Goal: Book appointment/travel/reservation

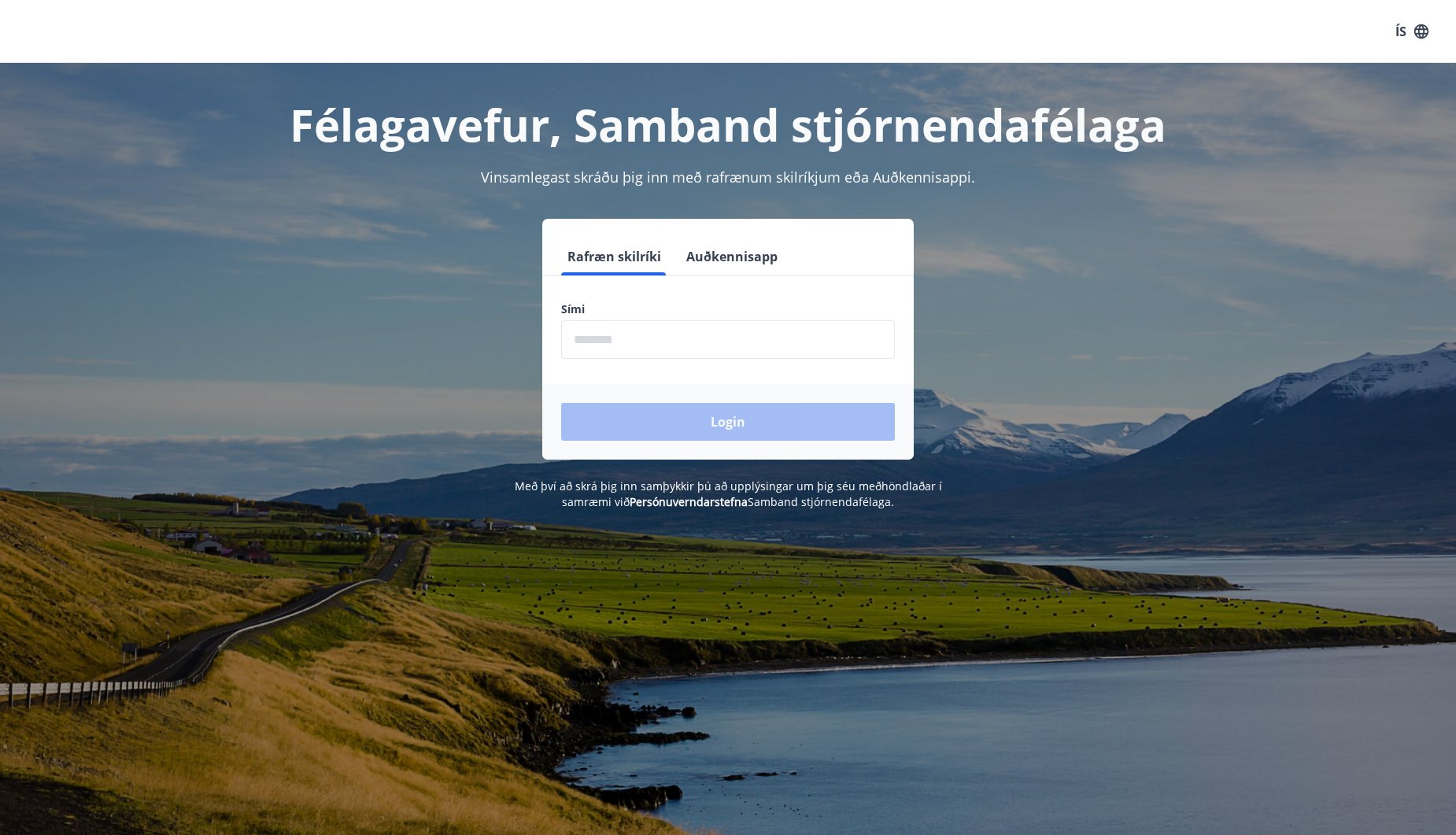
click at [674, 343] on input "phone" at bounding box center [728, 339] width 333 height 39
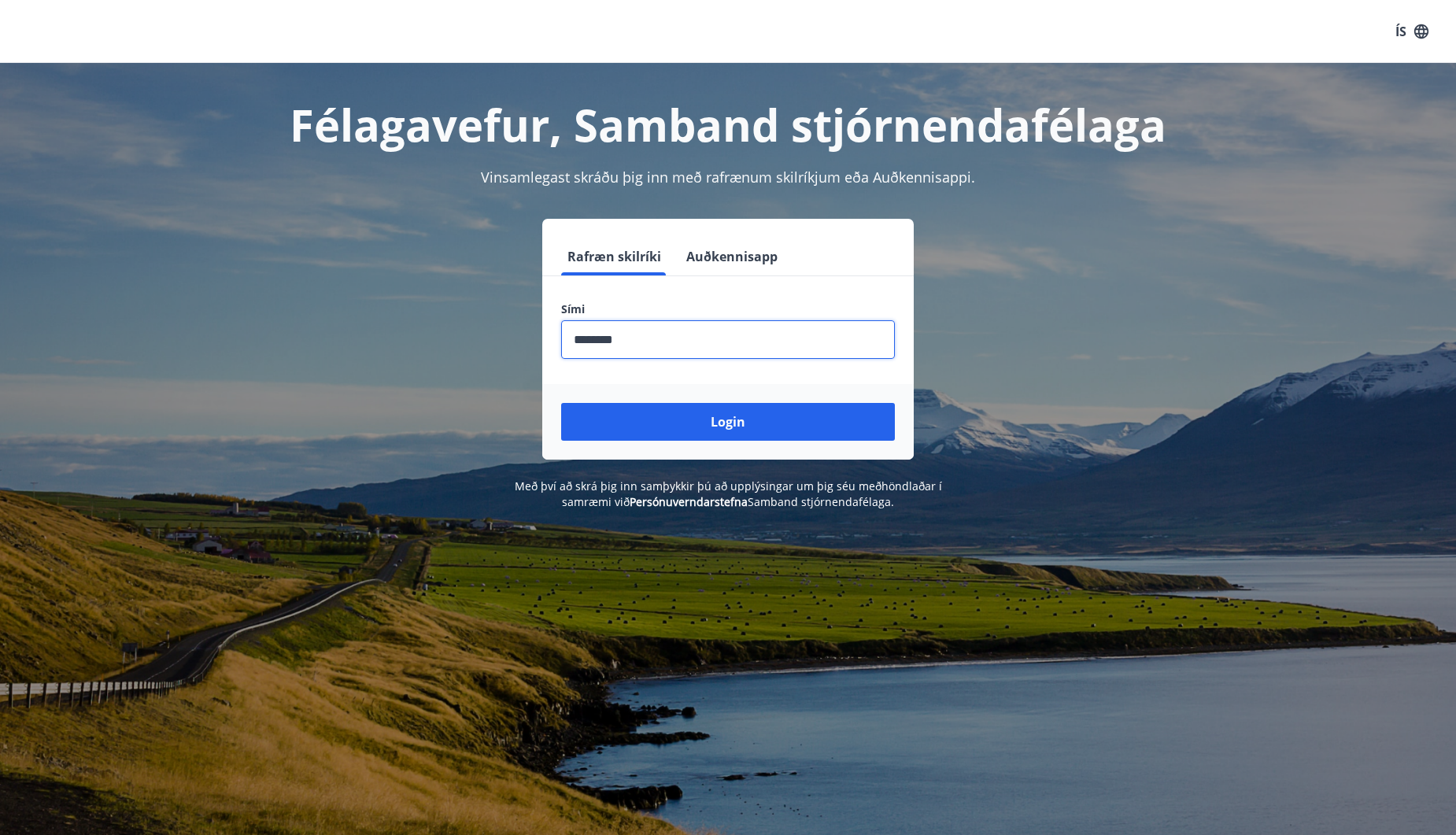
type input "********"
click at [561, 403] on button "Login" at bounding box center [728, 422] width 333 height 38
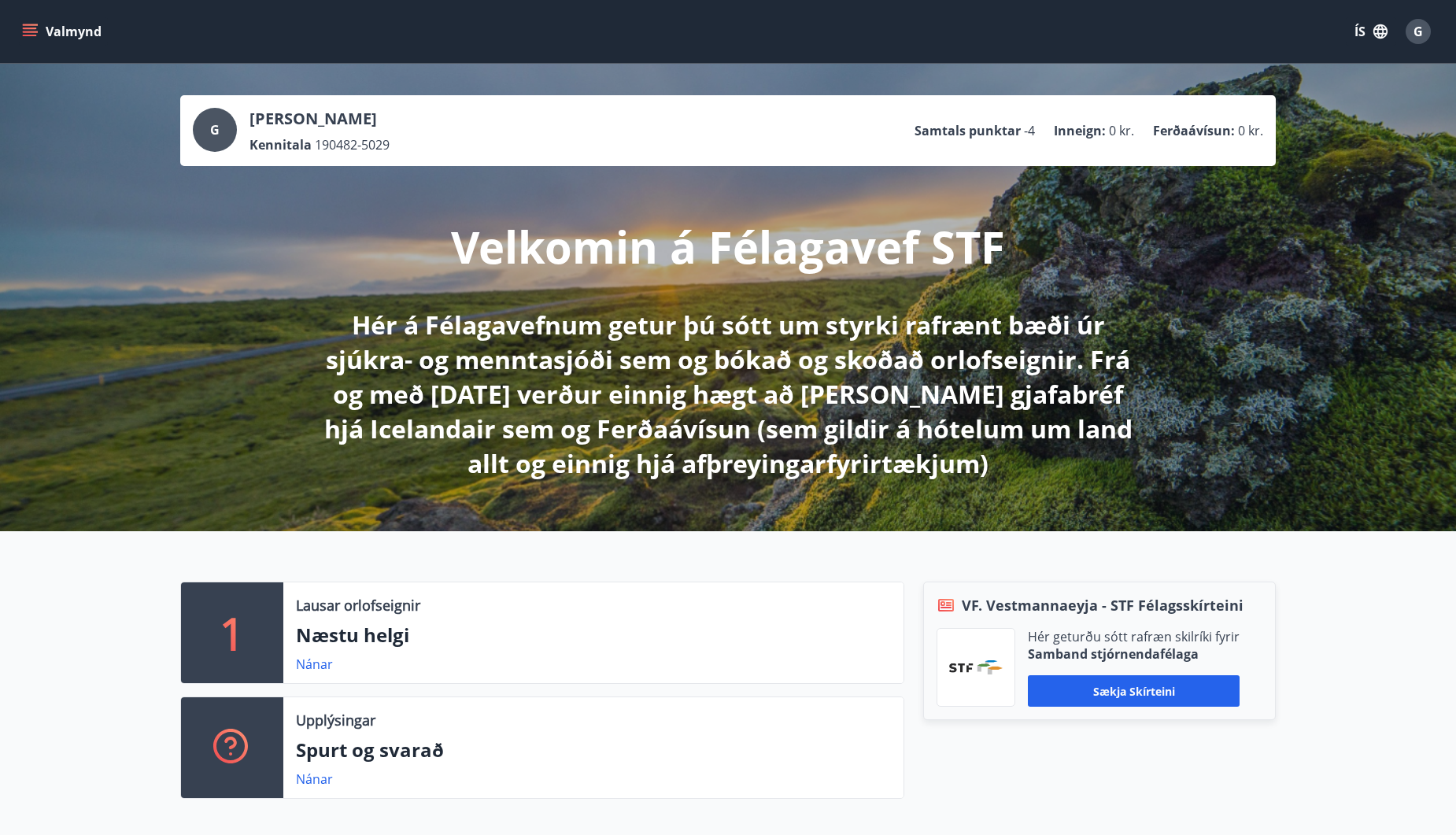
click at [36, 22] on button "Valmynd" at bounding box center [63, 31] width 89 height 28
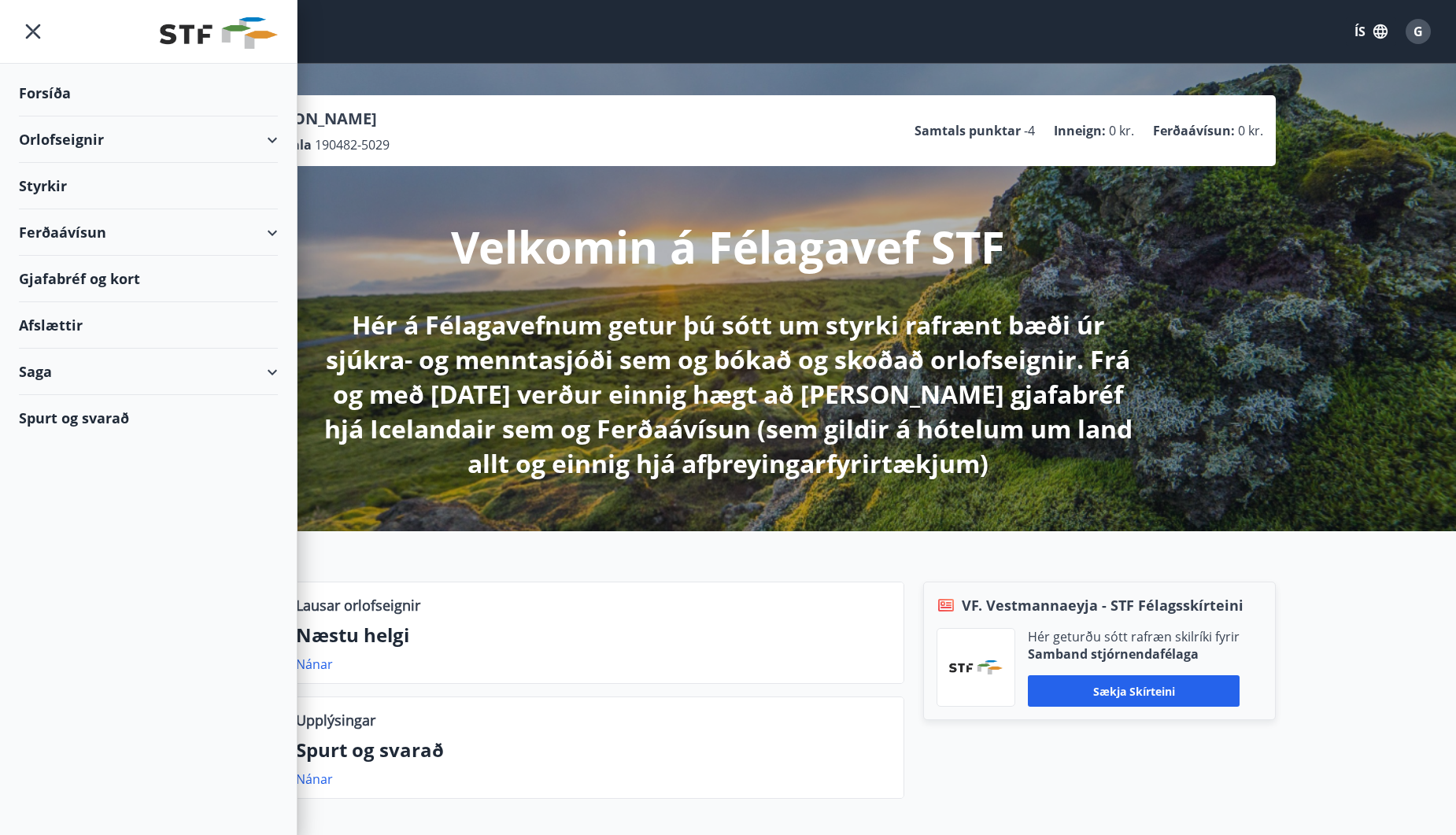
click at [105, 149] on div "Orlofseignir" at bounding box center [148, 140] width 259 height 47
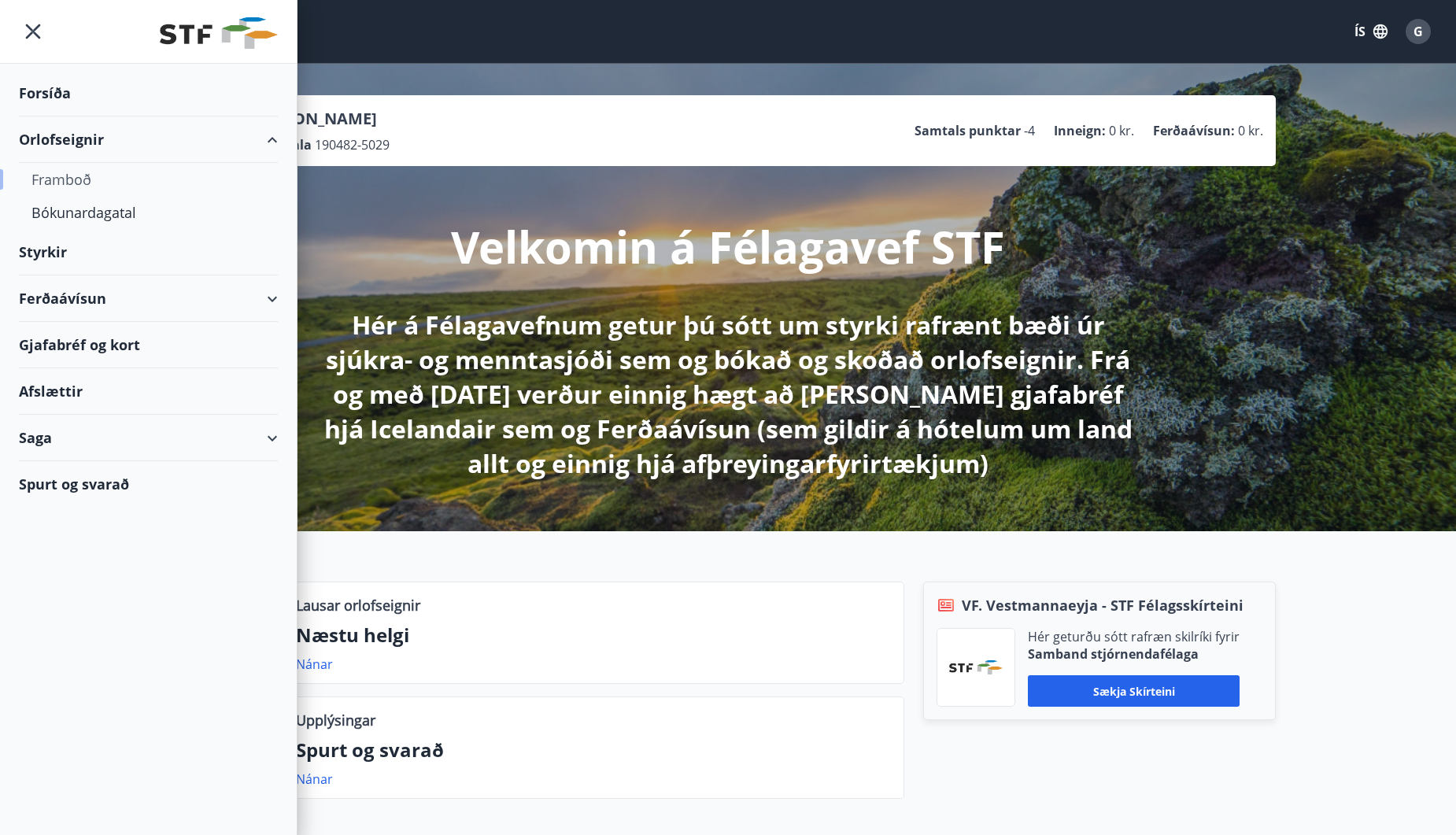
click at [69, 182] on div "Framboð" at bounding box center [148, 179] width 233 height 33
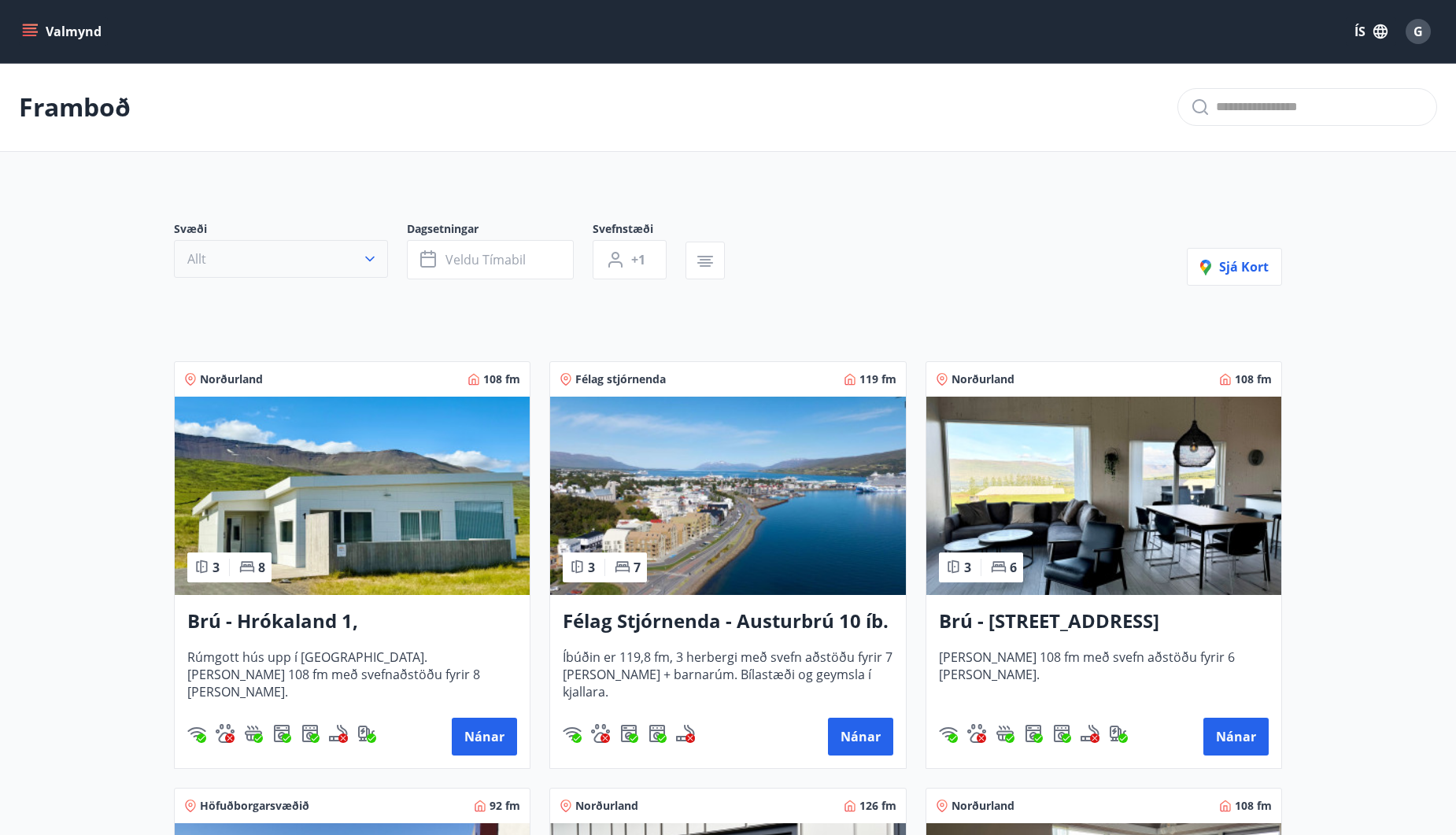
click at [318, 267] on button "Allt" at bounding box center [281, 259] width 214 height 38
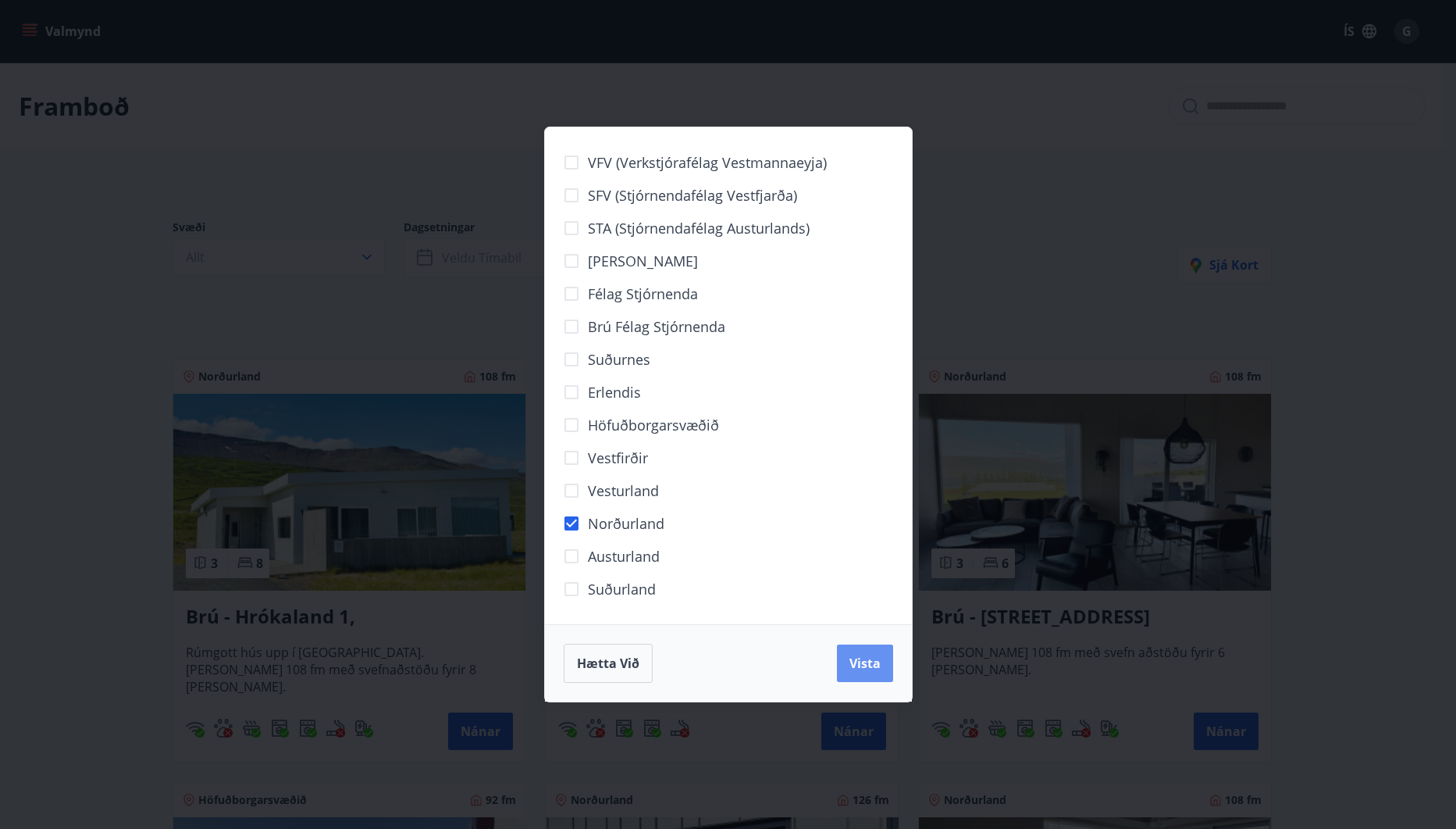
drag, startPoint x: 871, startPoint y: 661, endPoint x: 535, endPoint y: 594, distance: 342.6
click at [871, 661] on span "Vista" at bounding box center [864, 663] width 31 height 17
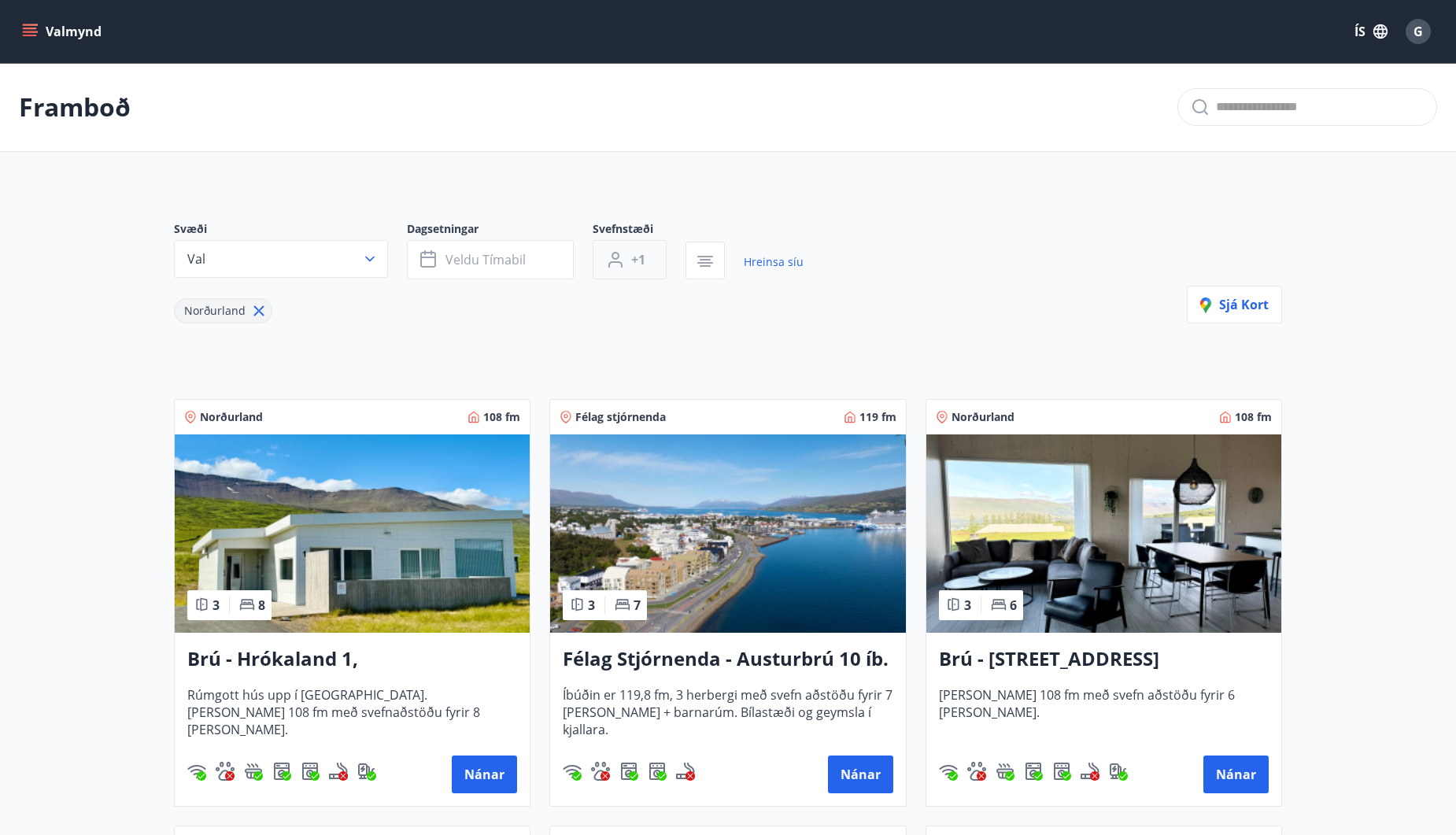
click at [634, 253] on span "+1" at bounding box center [638, 259] width 14 height 17
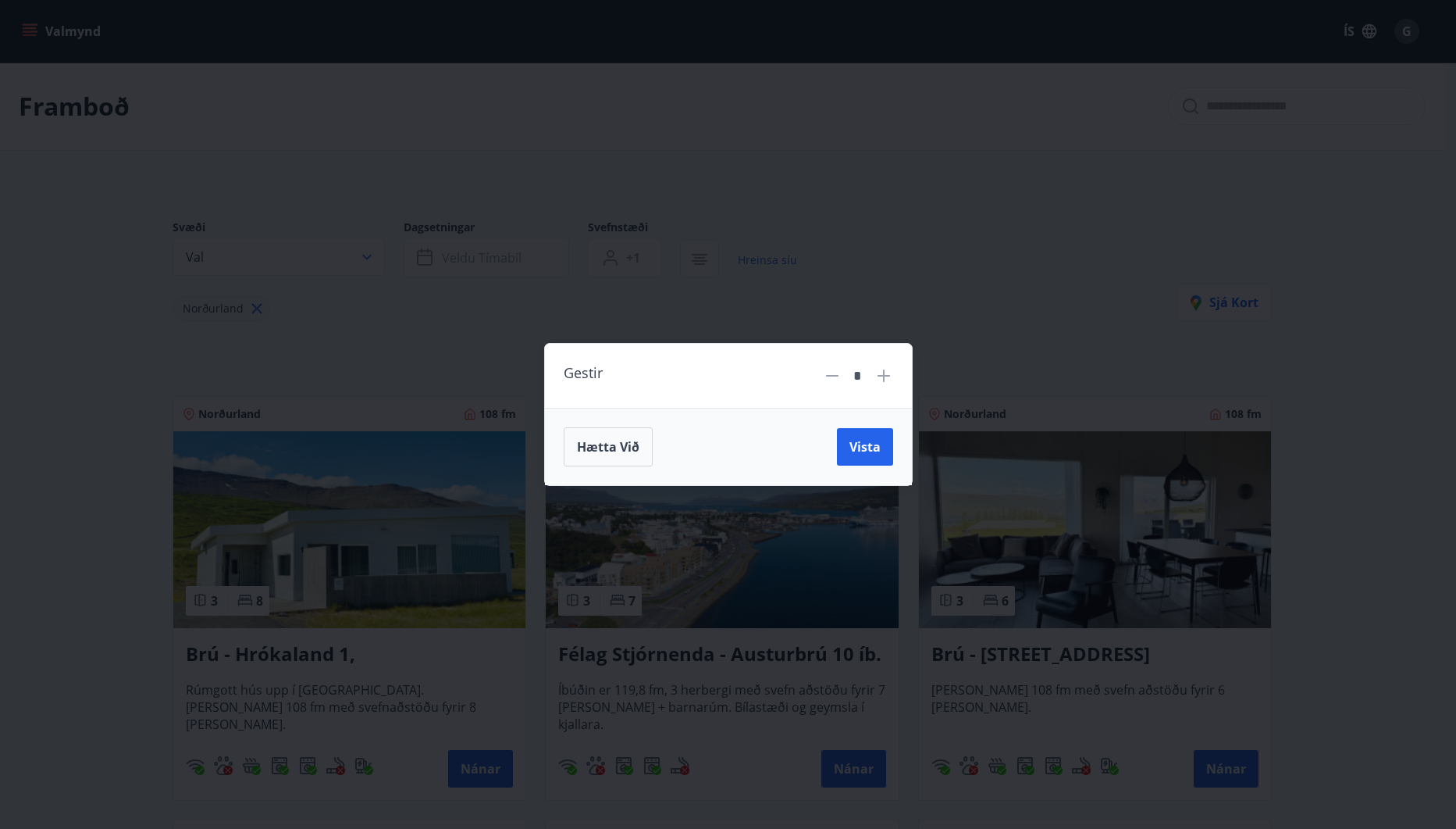
click at [880, 378] on icon at bounding box center [883, 376] width 19 height 19
click at [881, 378] on icon at bounding box center [883, 376] width 19 height 19
click at [886, 372] on icon at bounding box center [883, 376] width 19 height 19
type input "*"
click at [868, 448] on span "Vista" at bounding box center [864, 446] width 31 height 17
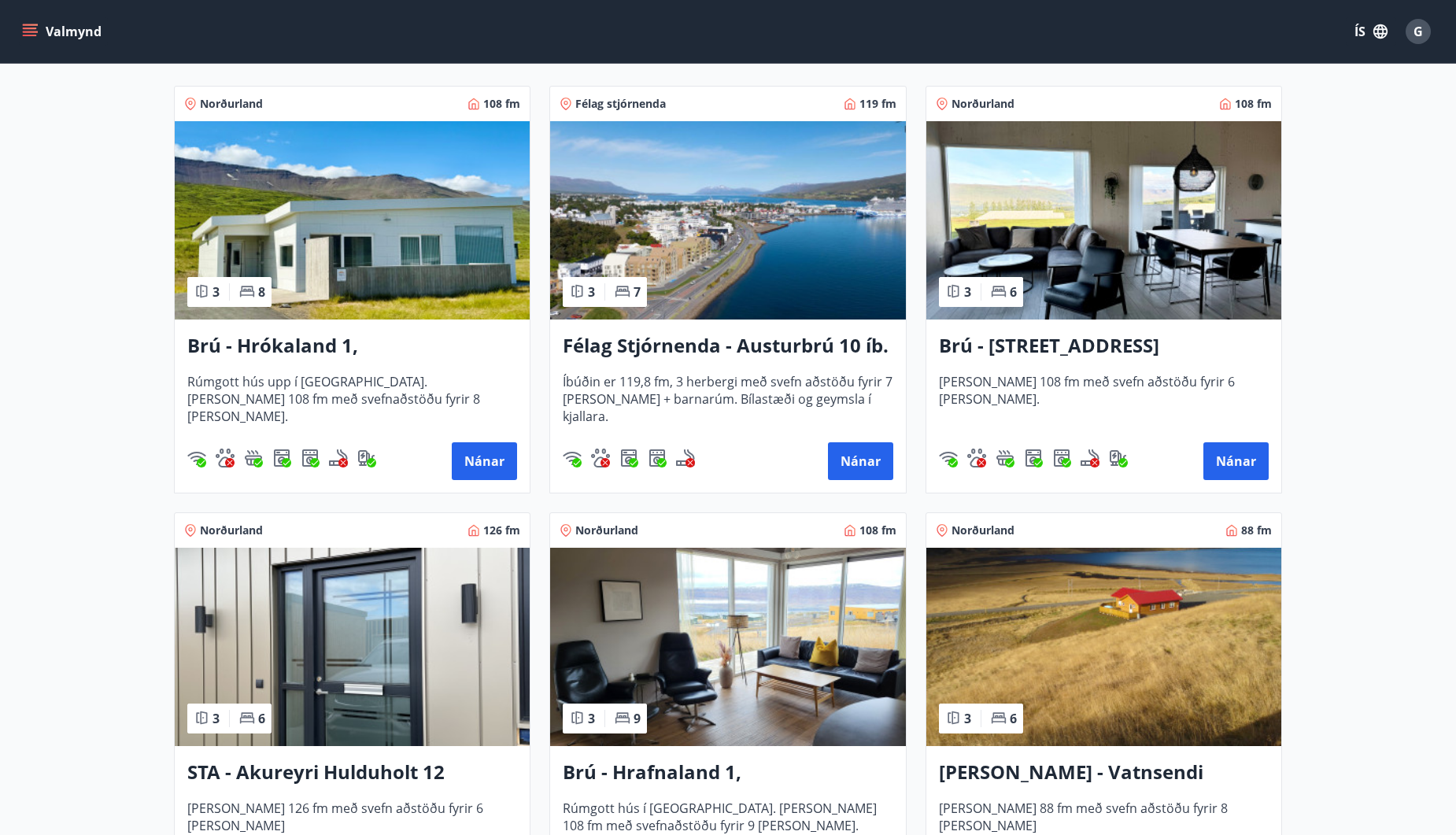
scroll to position [313, 0]
drag, startPoint x: 1070, startPoint y: 270, endPoint x: 1376, endPoint y: 401, distance: 332.9
click at [1397, 393] on main "Framboð Svæði Val Dagsetningar Veldu tímabil Svefnstæði 4+ Hreinsa síu Norðurla…" at bounding box center [728, 553] width 1456 height 1609
click at [1233, 463] on button "Nánar" at bounding box center [1235, 460] width 65 height 38
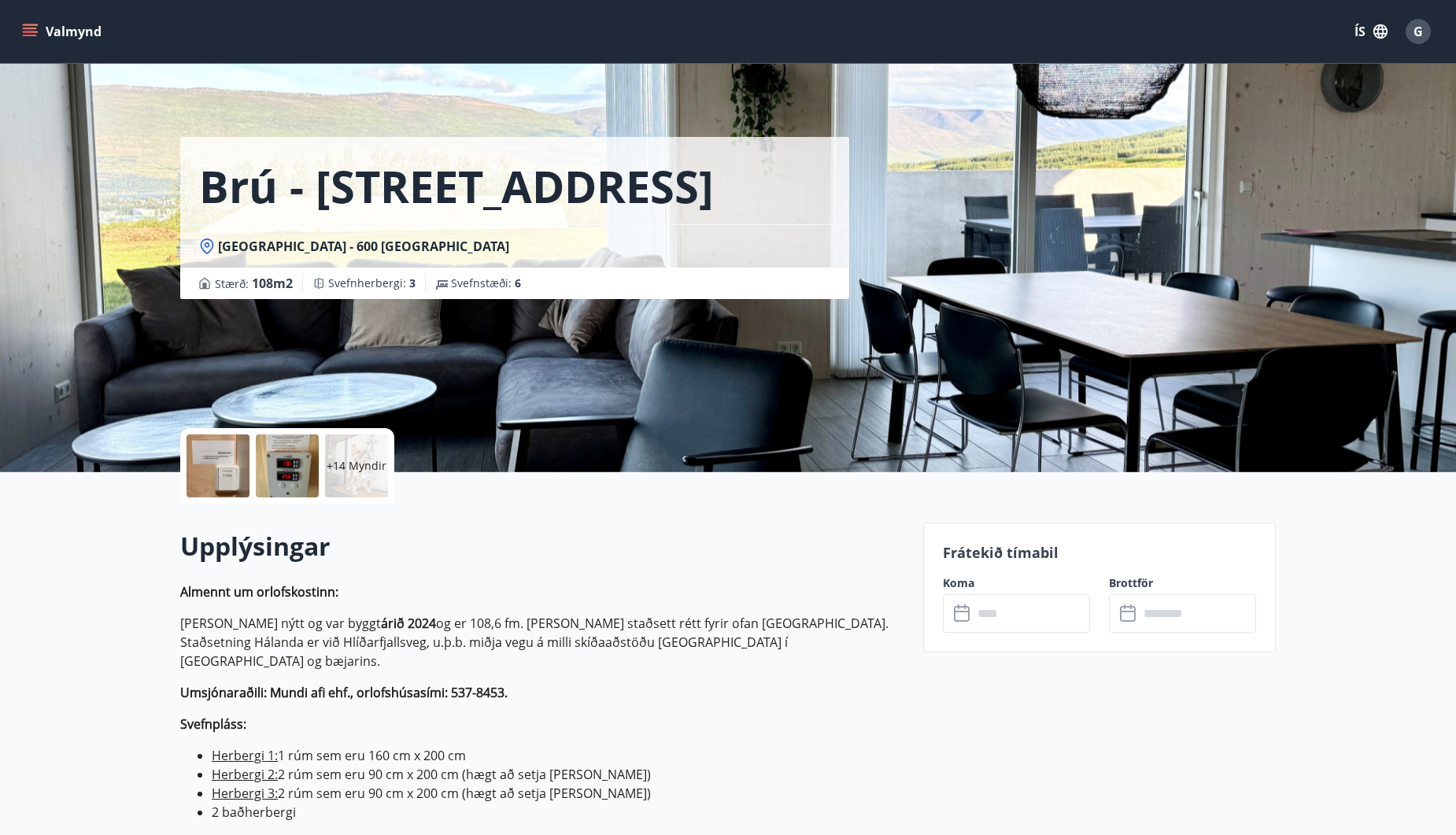
click at [365, 473] on p "+14 Myndir" at bounding box center [356, 465] width 59 height 15
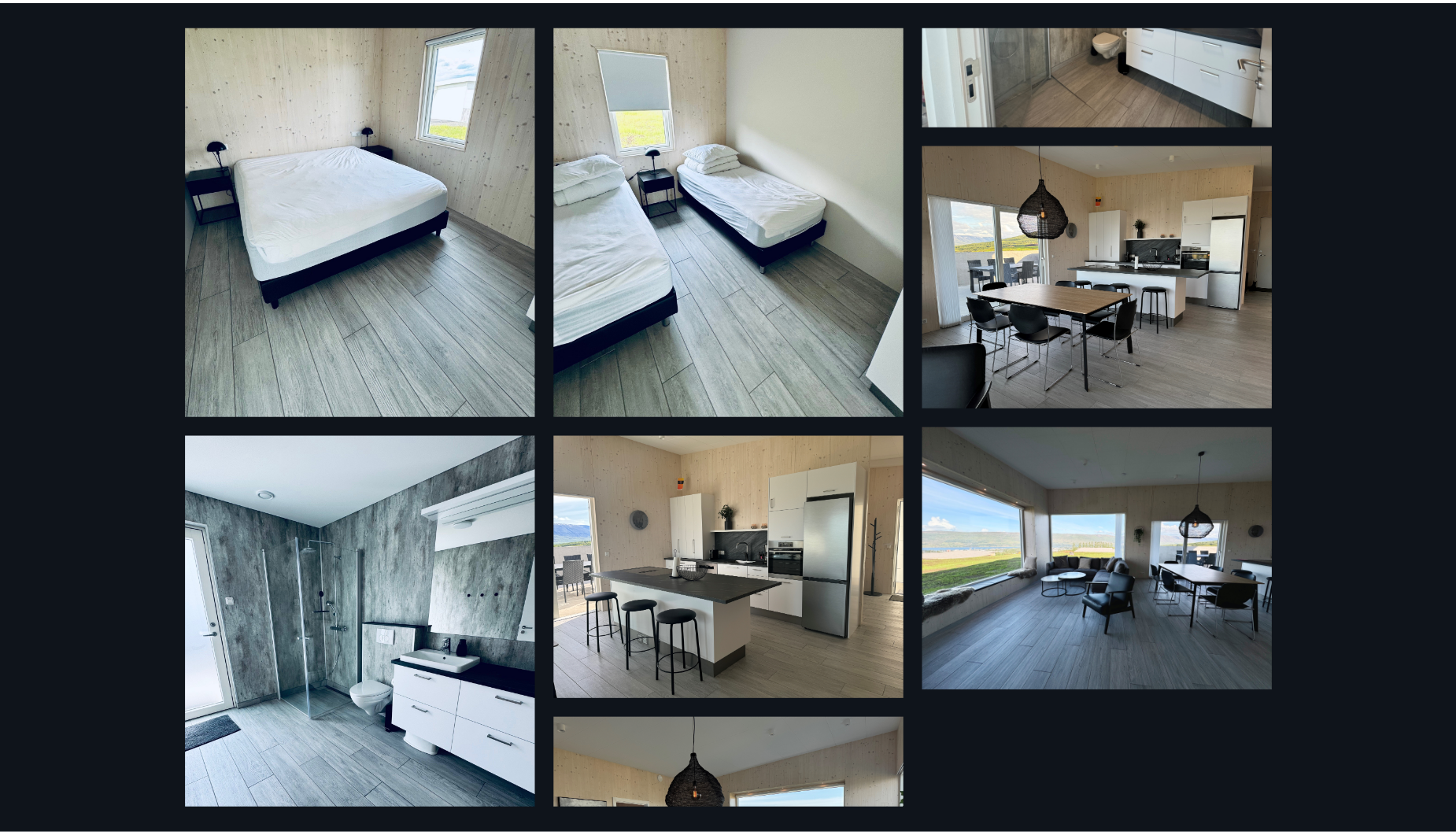
scroll to position [1403, 0]
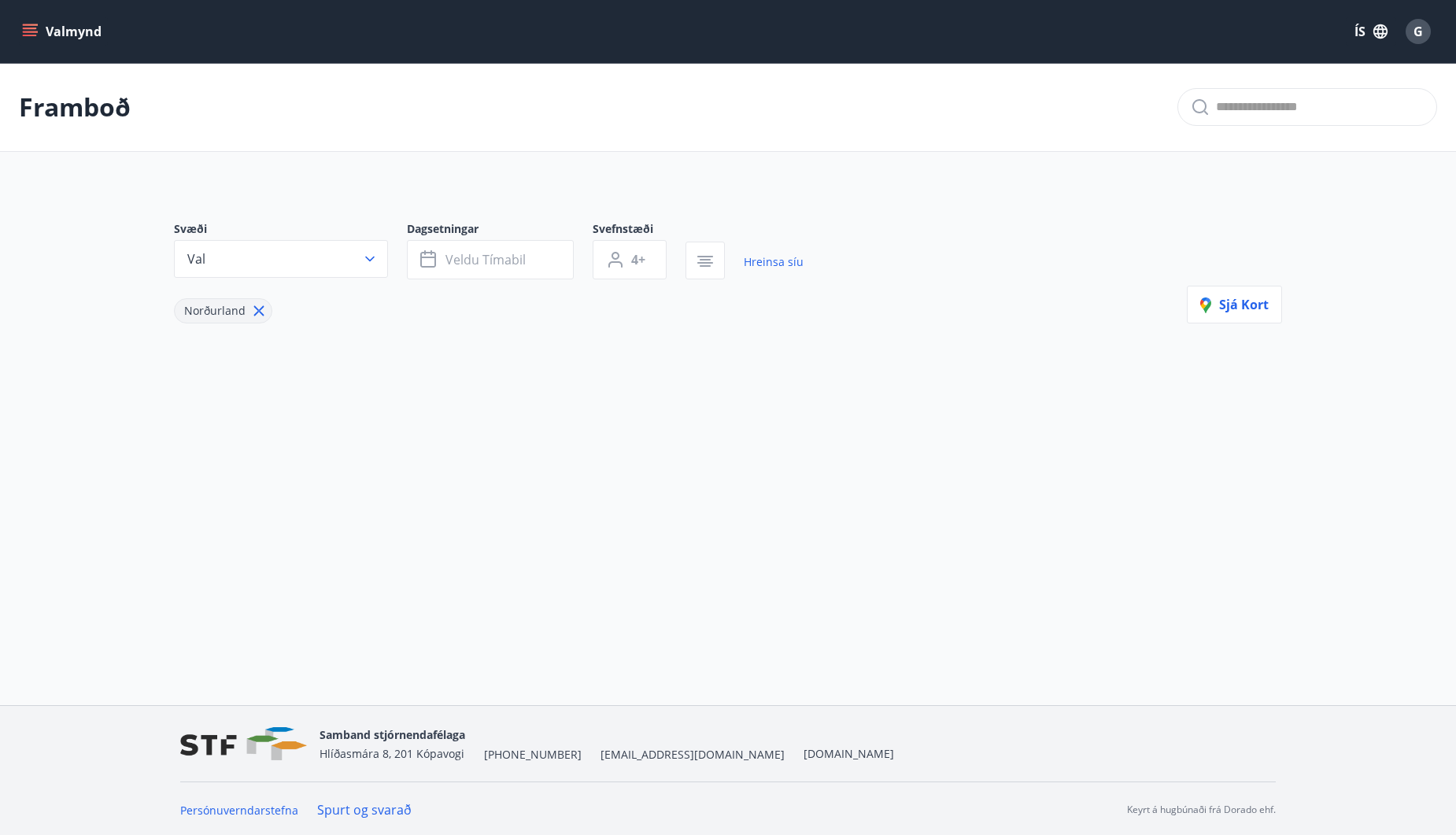
type input "*"
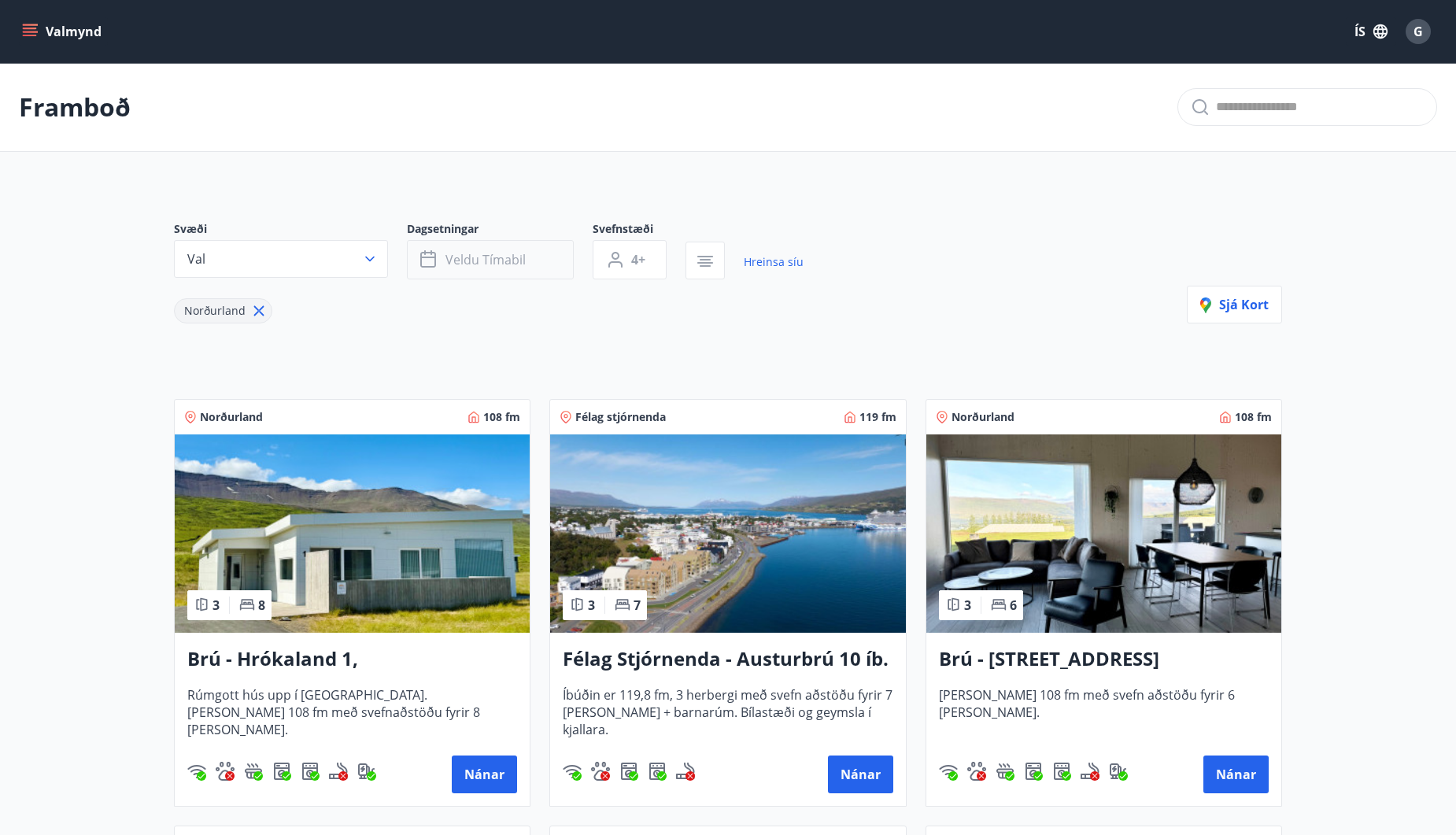
click at [505, 253] on span "Veldu tímabil" at bounding box center [485, 259] width 80 height 17
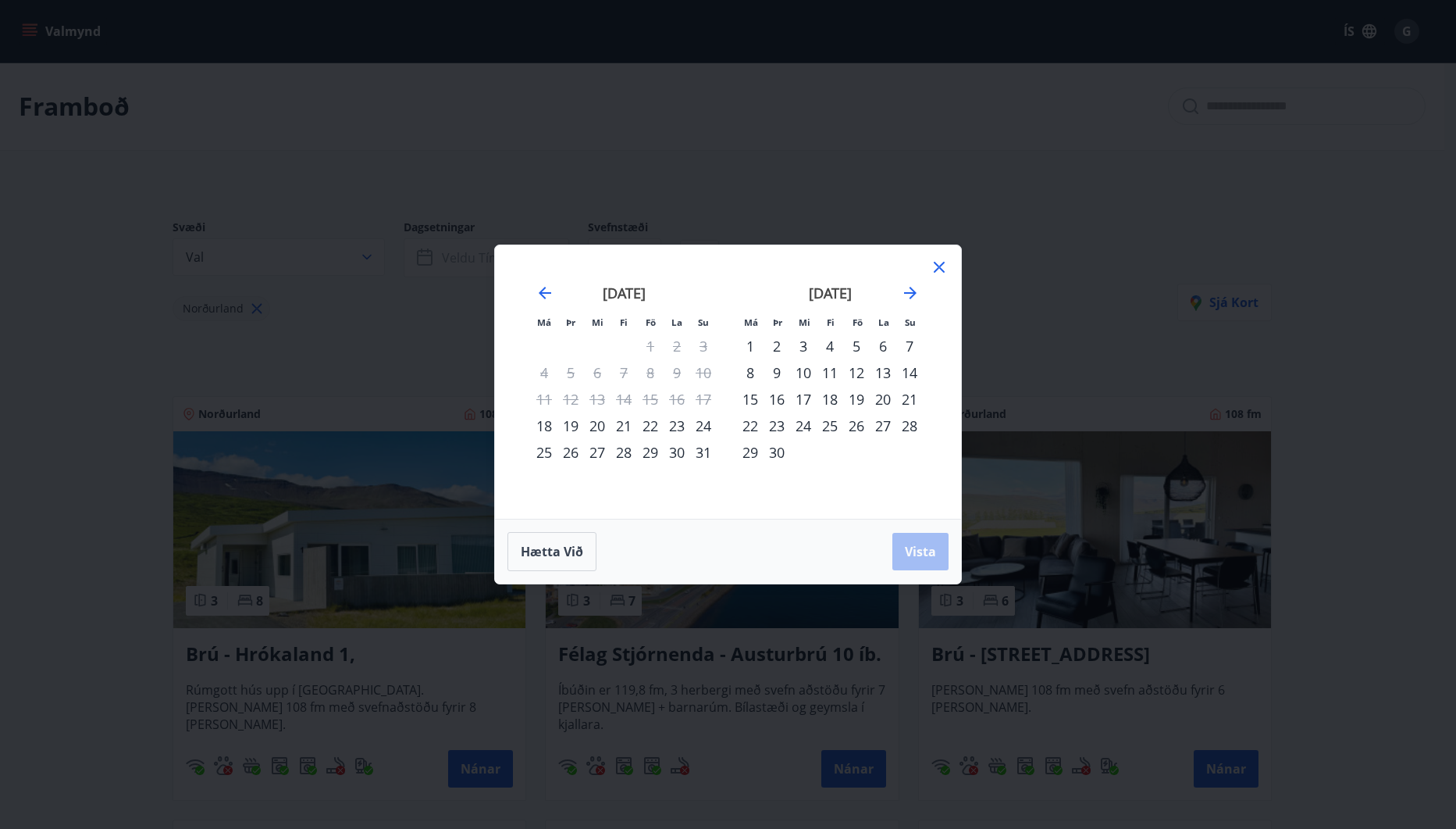
click at [112, 354] on div "Má Þr Mi Fi Fö La Su Má Þr Mi Fi Fö La Su júlí 2025 1 2 3 4 5 6 7 8 9 10 11 12 …" at bounding box center [728, 414] width 1456 height 829
click at [939, 266] on icon at bounding box center [939, 267] width 3 height 3
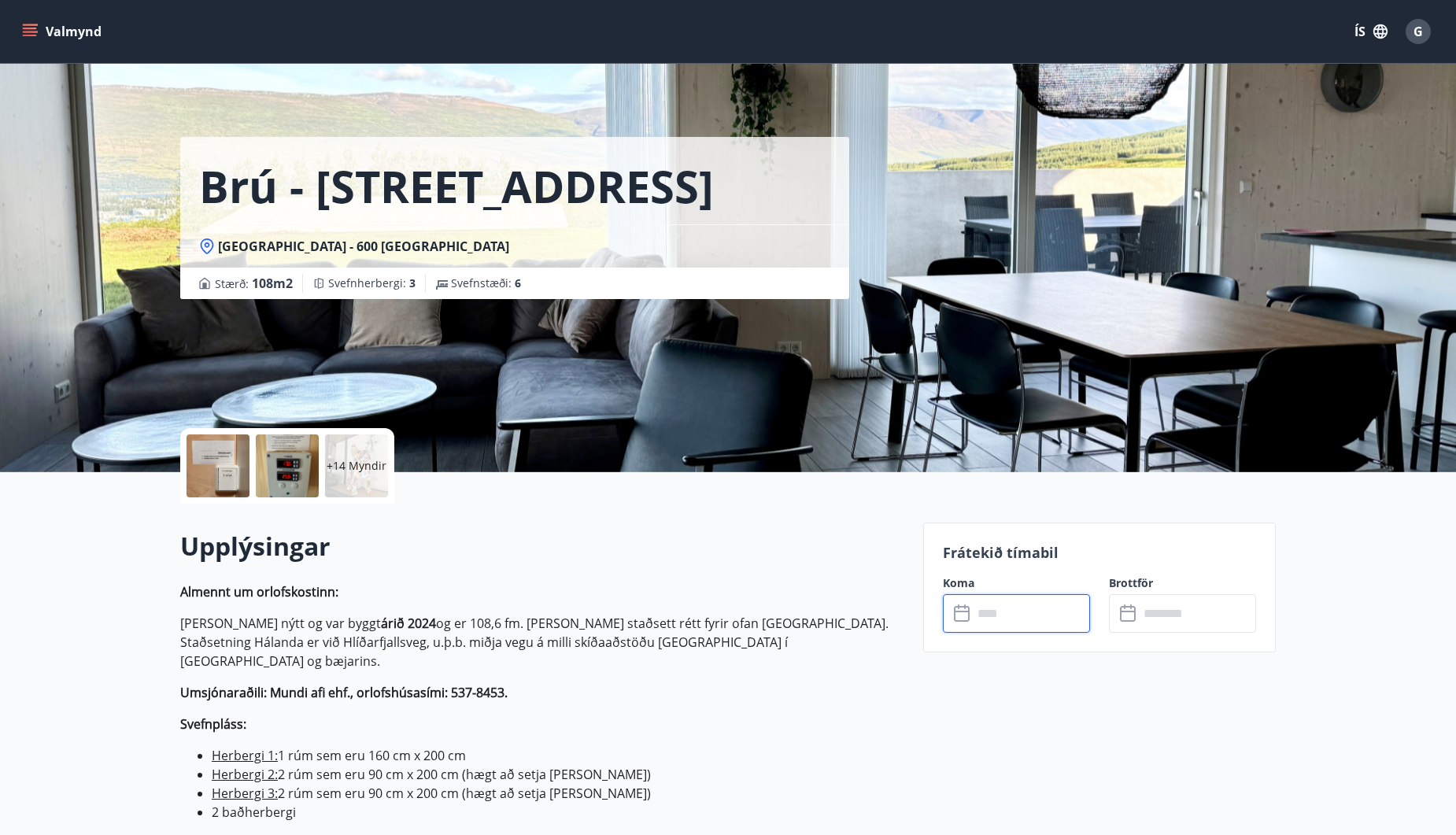
click at [986, 607] on input "text" at bounding box center [1031, 613] width 117 height 39
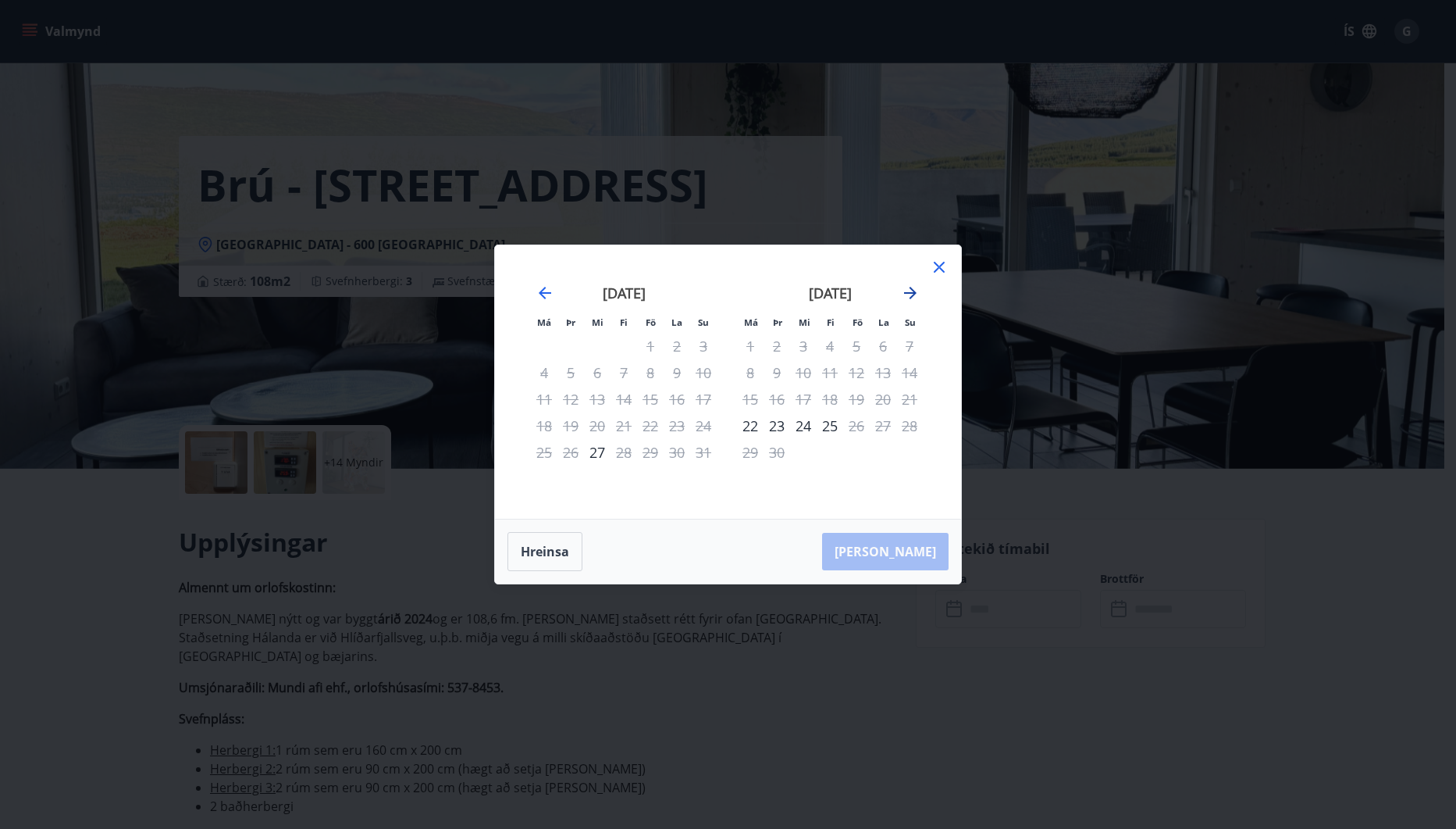
click at [910, 299] on icon "Move forward to switch to the next month." at bounding box center [910, 292] width 13 height 13
click at [933, 272] on icon at bounding box center [938, 266] width 19 height 19
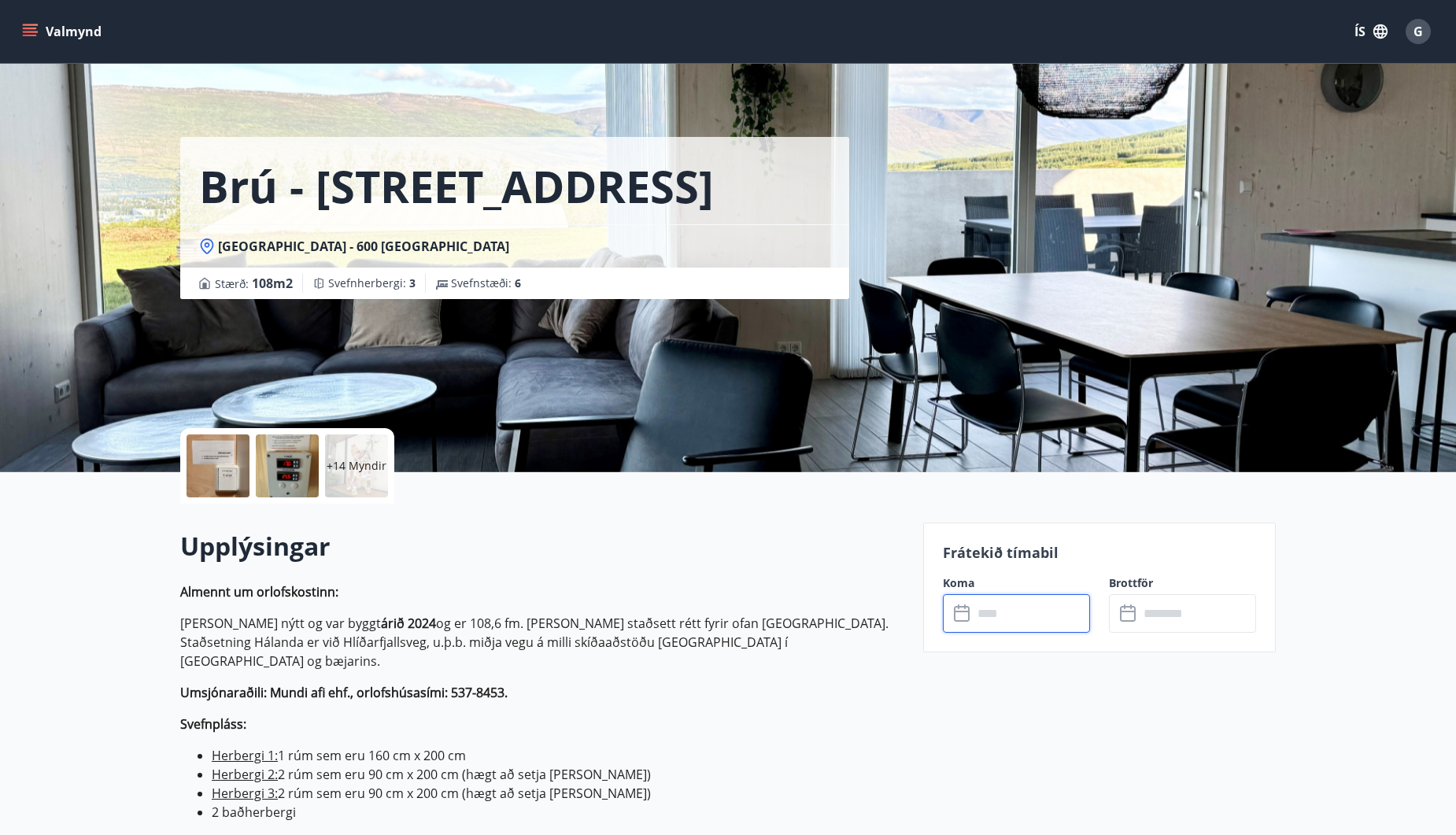
click at [61, 34] on button "Valmynd" at bounding box center [63, 31] width 89 height 28
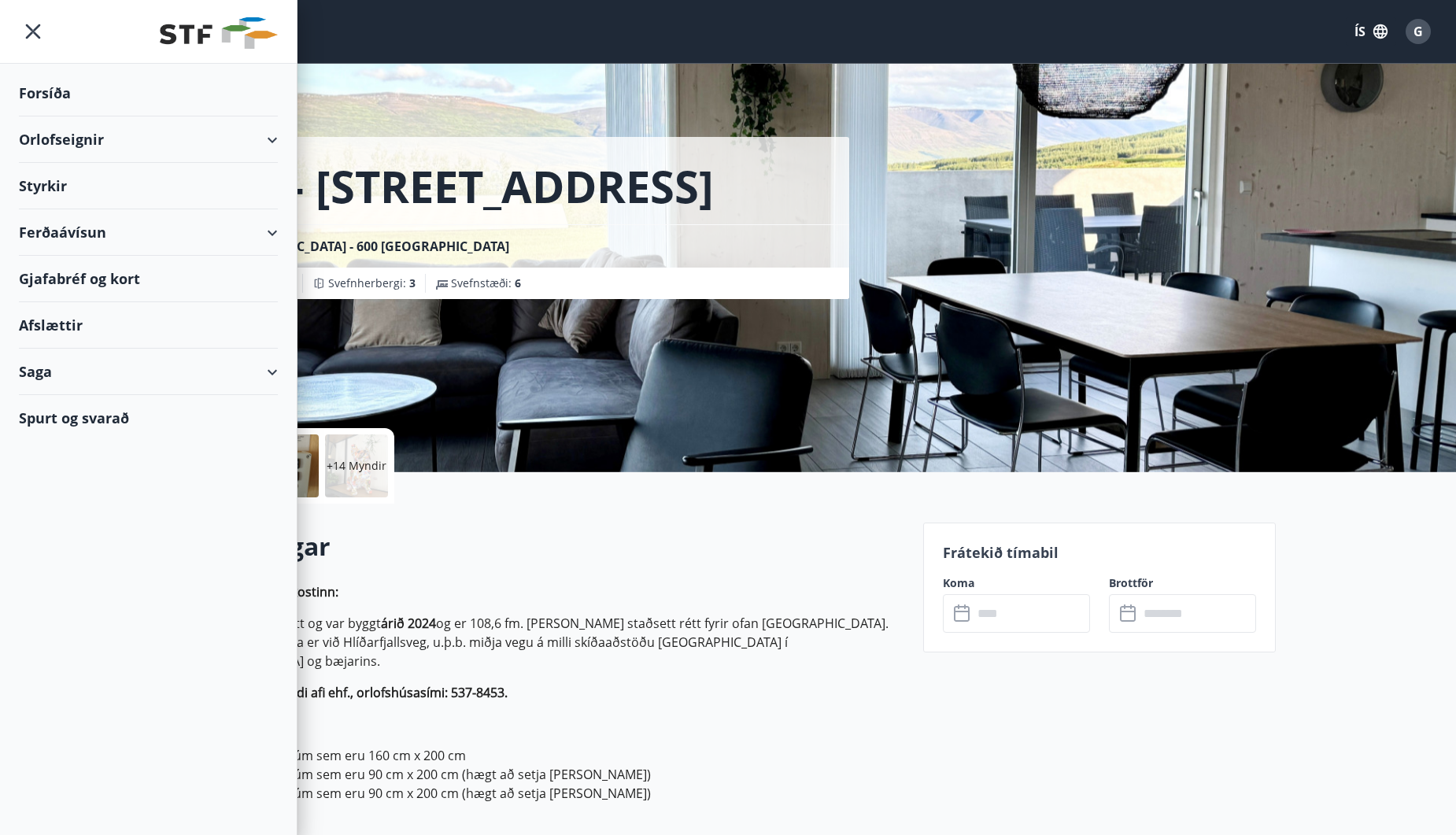
click at [128, 141] on div "Orlofseignir" at bounding box center [148, 140] width 259 height 47
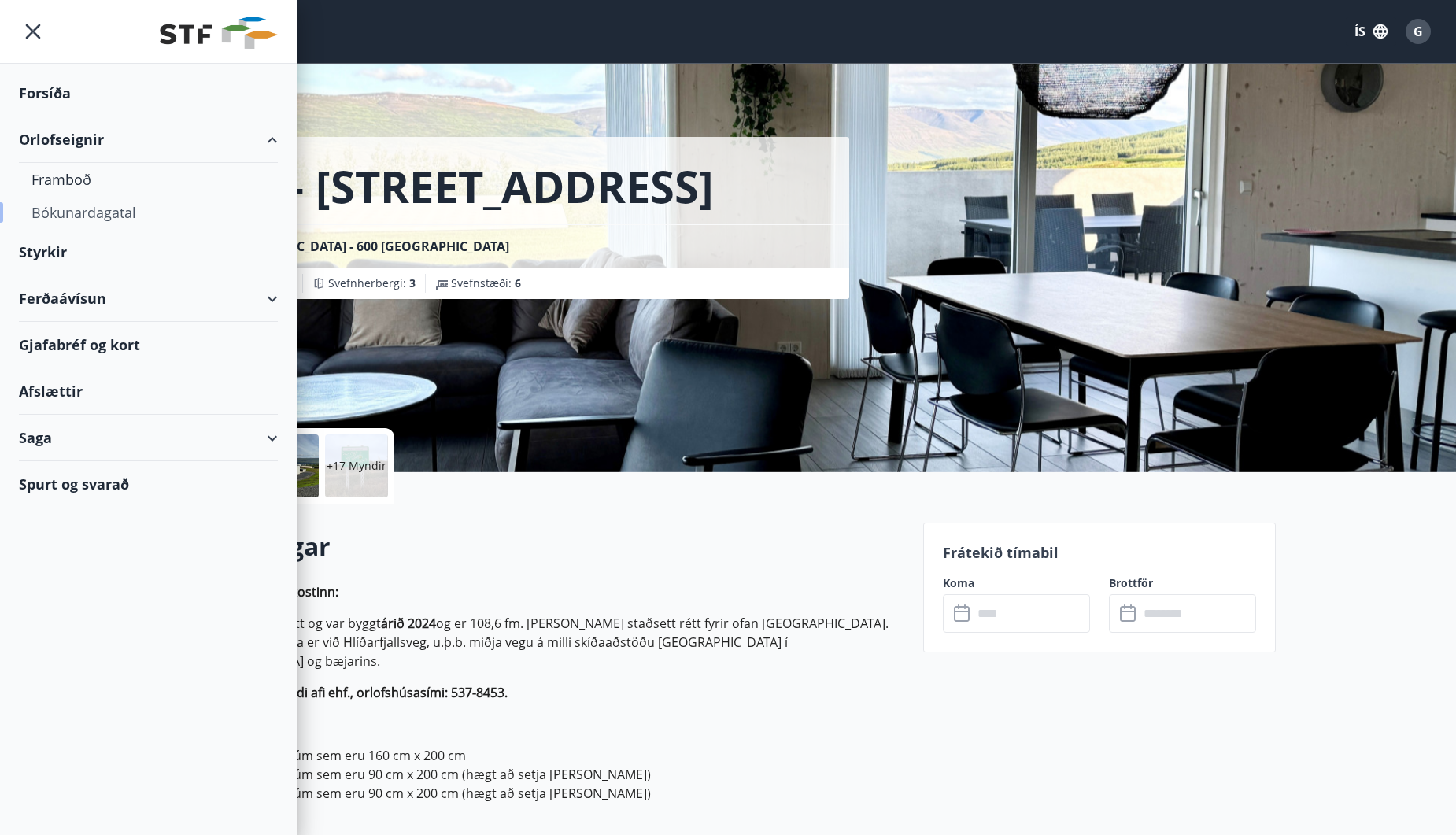
click at [100, 204] on div "Bókunardagatal" at bounding box center [148, 212] width 233 height 33
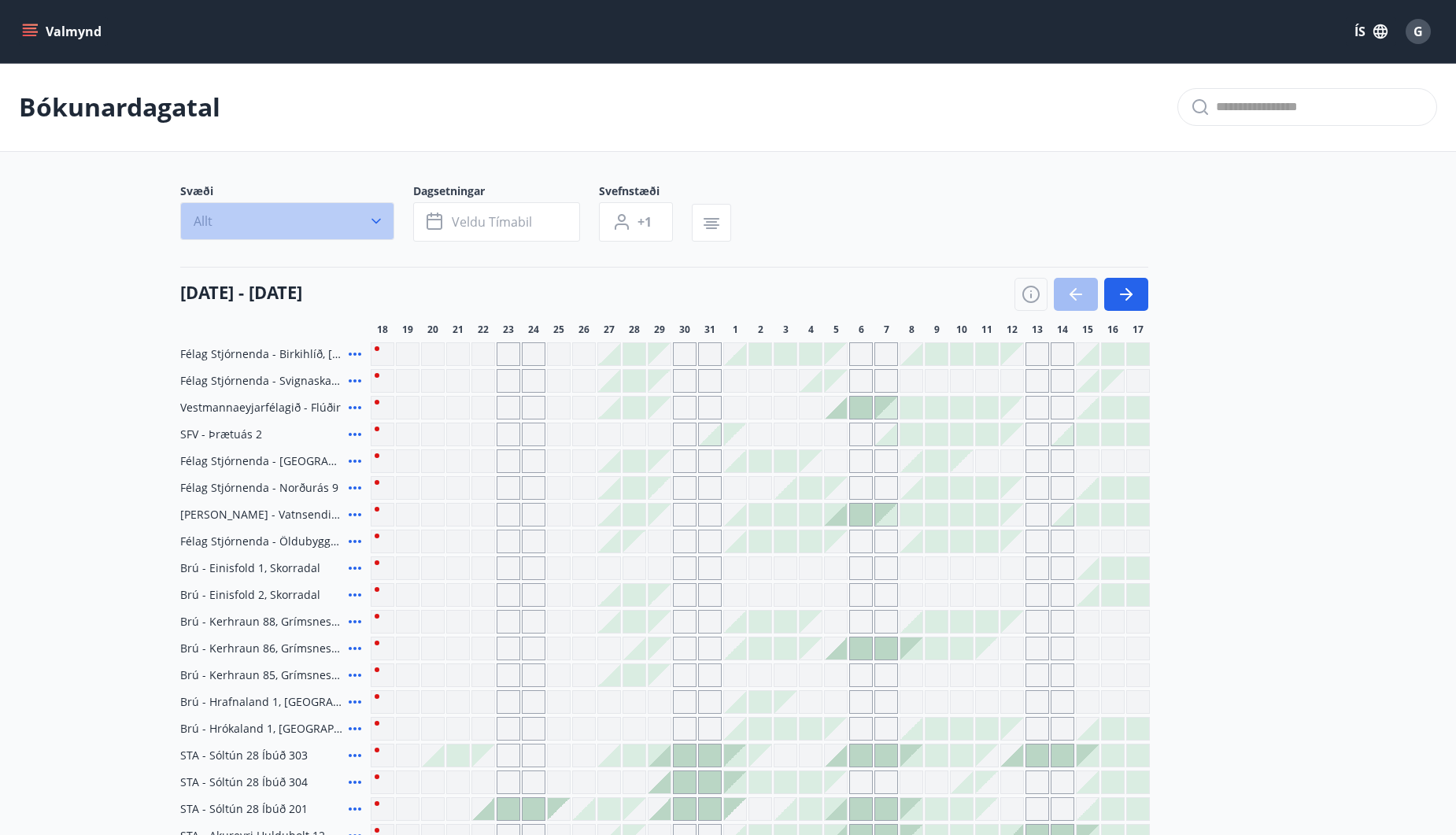
click at [326, 230] on button "Allt" at bounding box center [287, 221] width 214 height 38
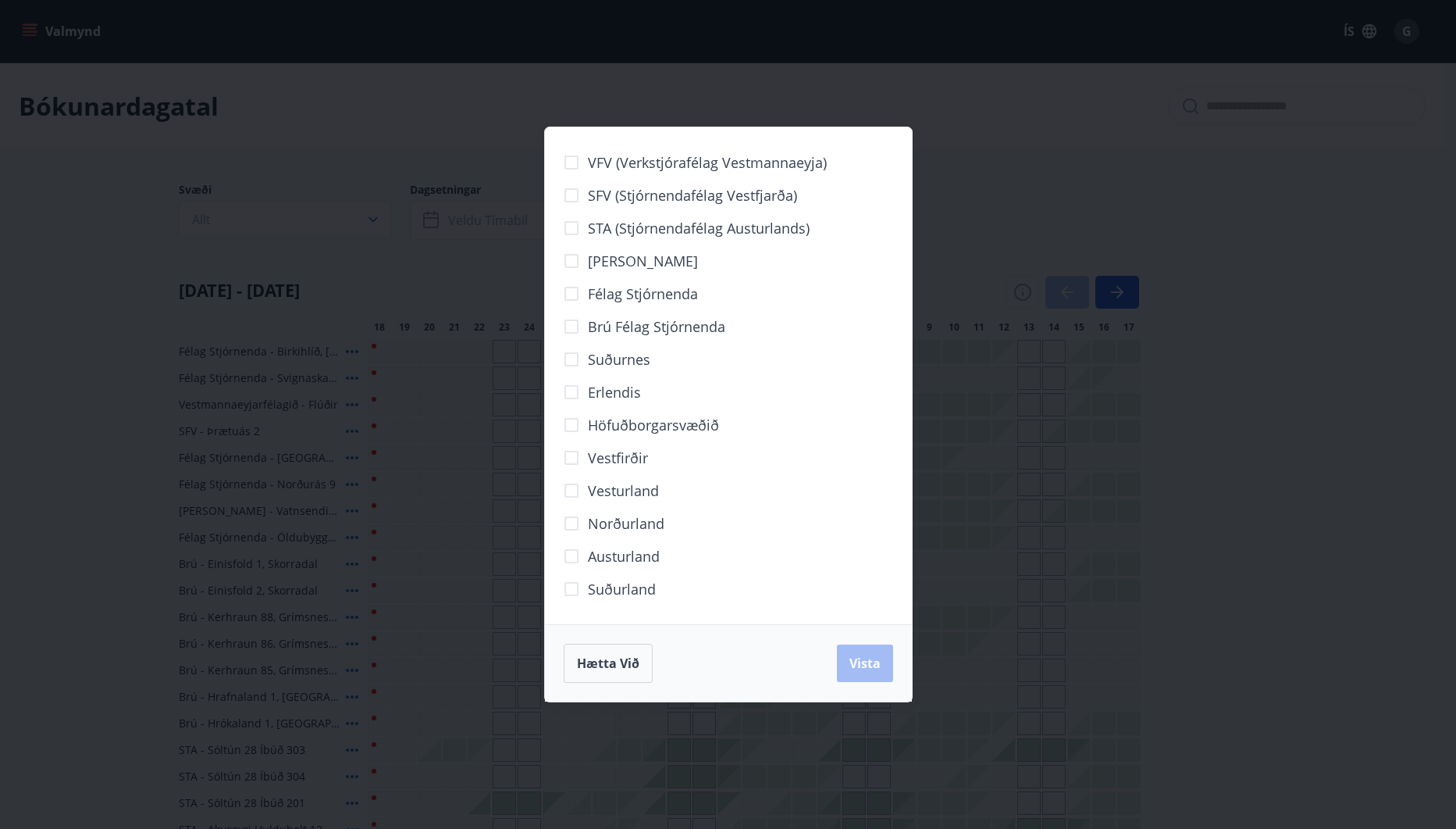
click at [620, 522] on span "Norðurland" at bounding box center [627, 523] width 77 height 21
click at [868, 658] on span "Vista" at bounding box center [864, 663] width 31 height 17
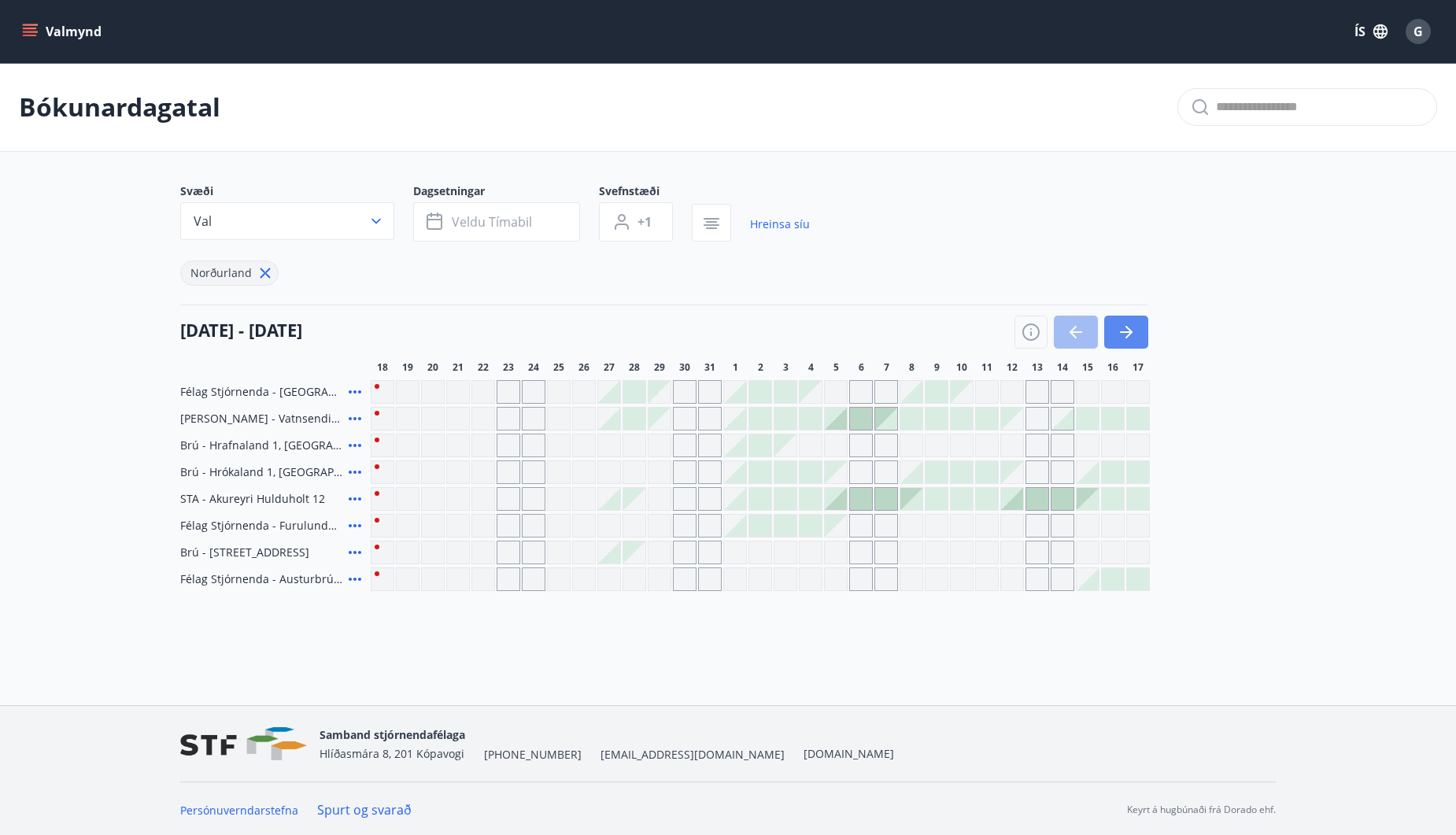
click at [1121, 337] on icon "button" at bounding box center [1125, 331] width 19 height 19
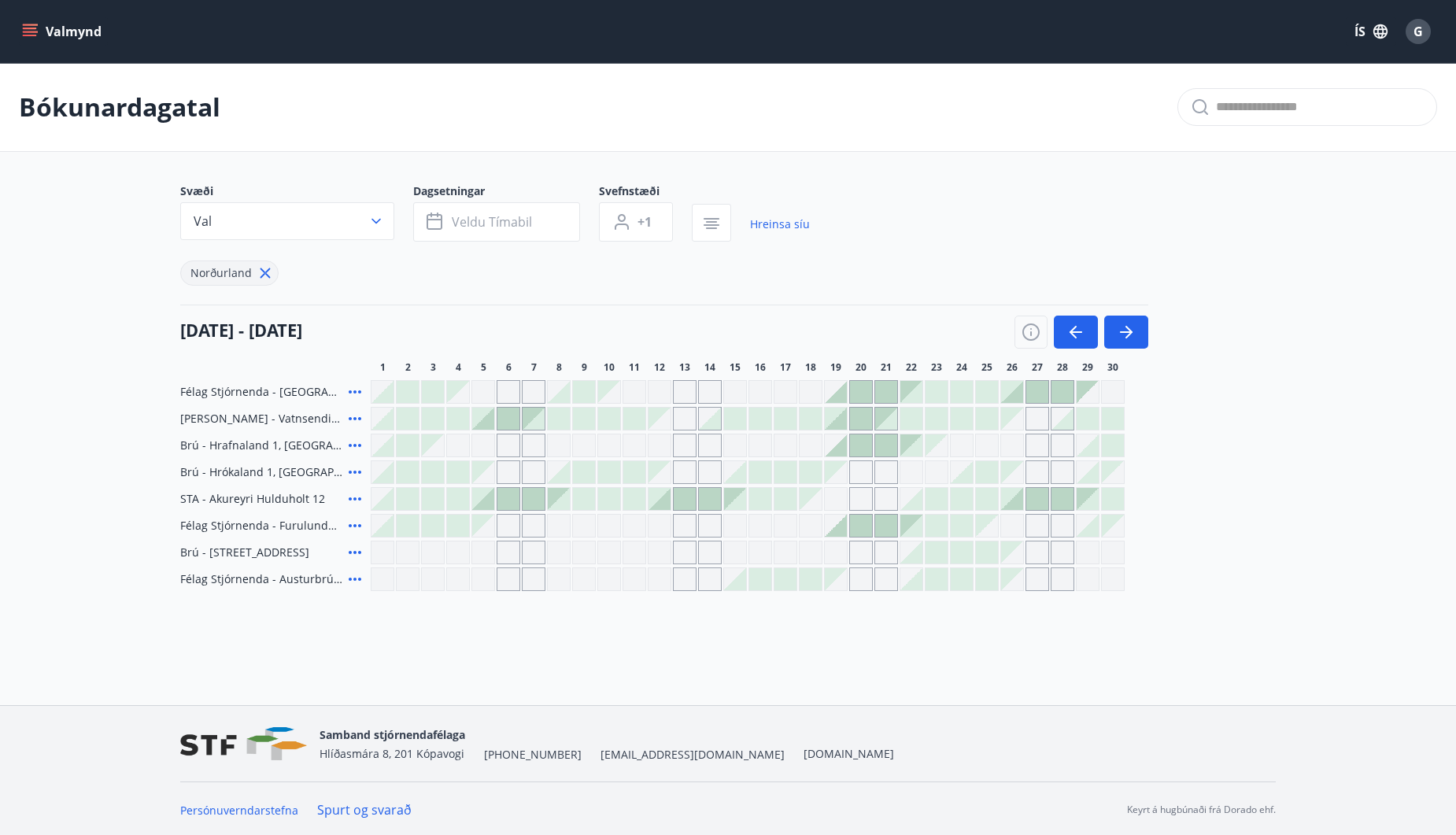
click at [348, 500] on icon at bounding box center [354, 498] width 19 height 19
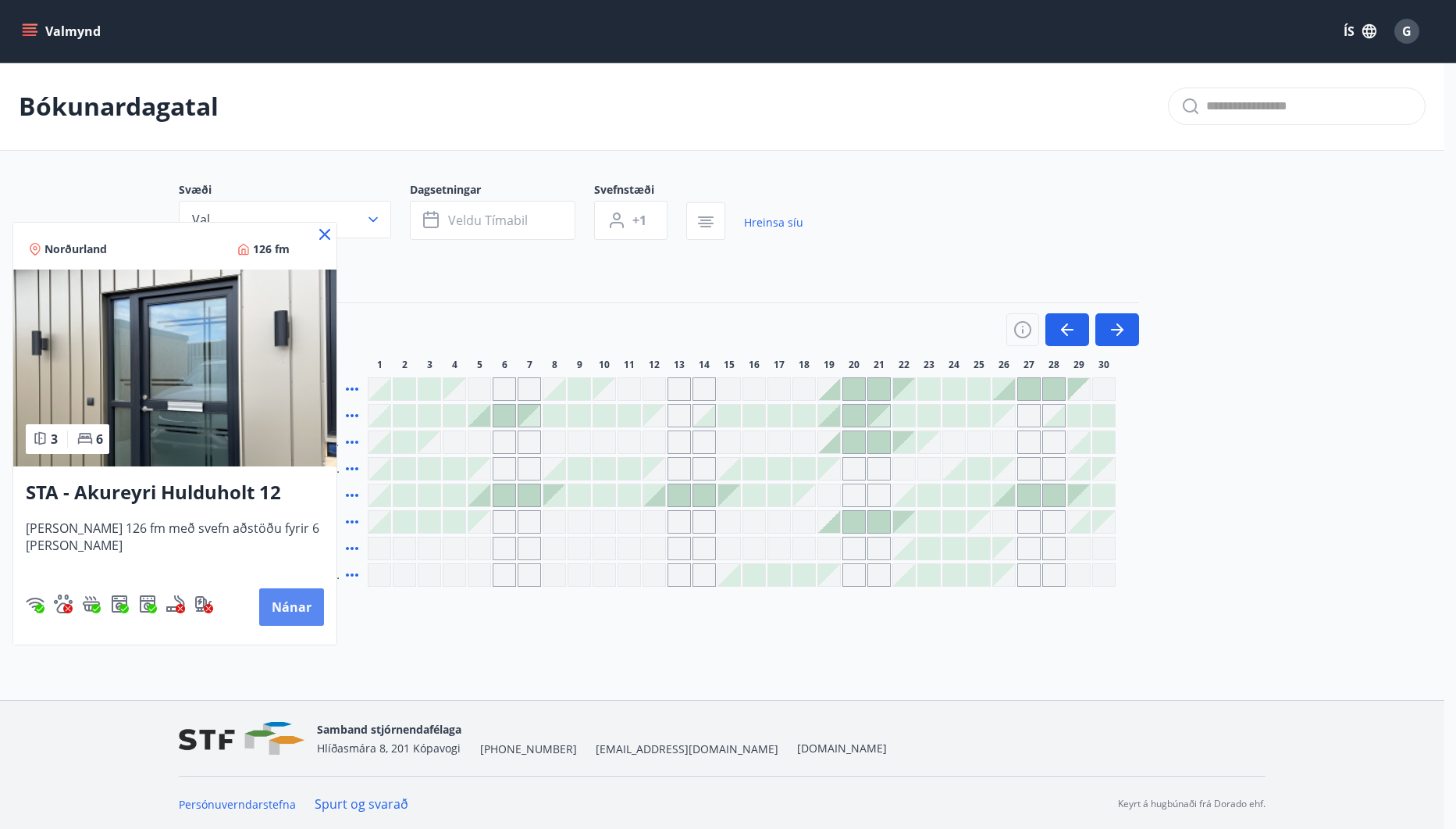
click at [282, 601] on button "Nánar" at bounding box center [291, 607] width 64 height 38
